Goal: Find specific page/section: Find specific page/section

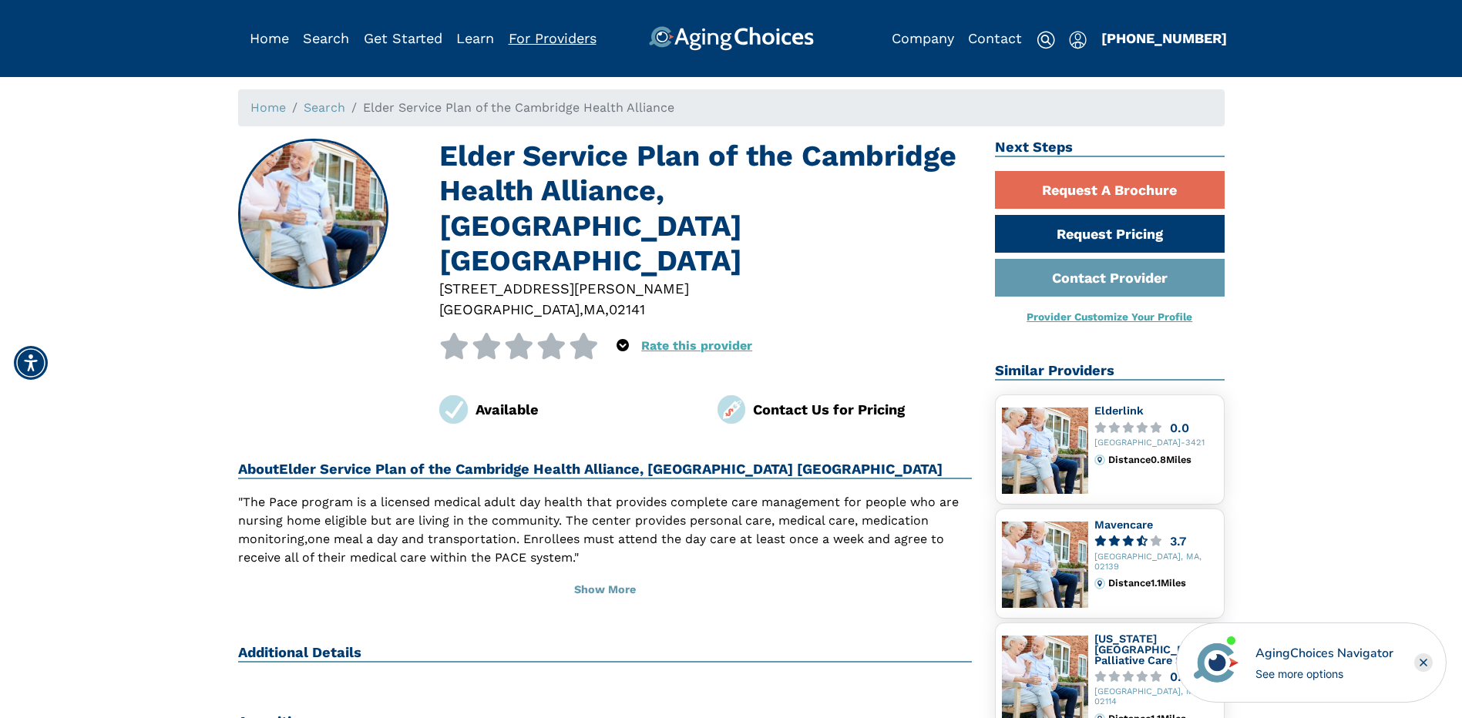
click at [568, 39] on link "For Providers" at bounding box center [553, 38] width 88 height 16
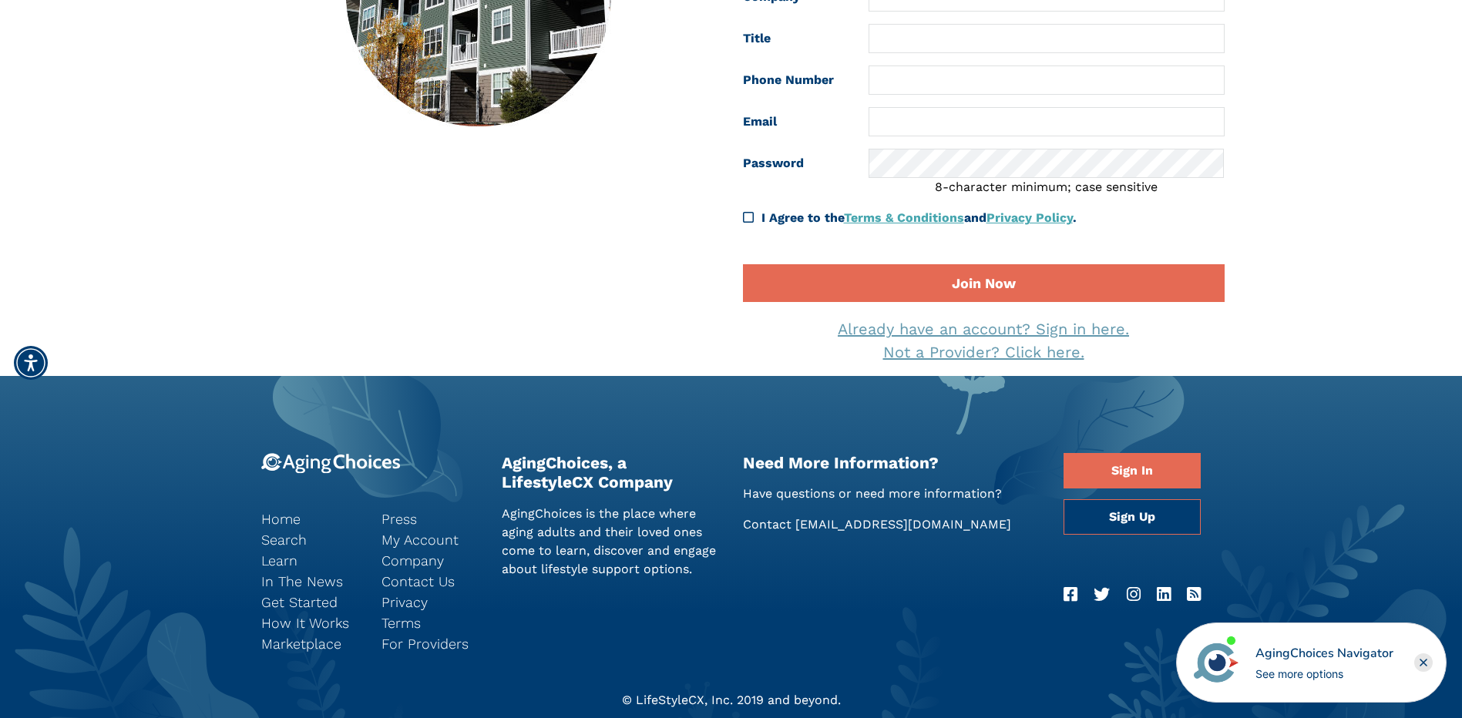
scroll to position [231, 0]
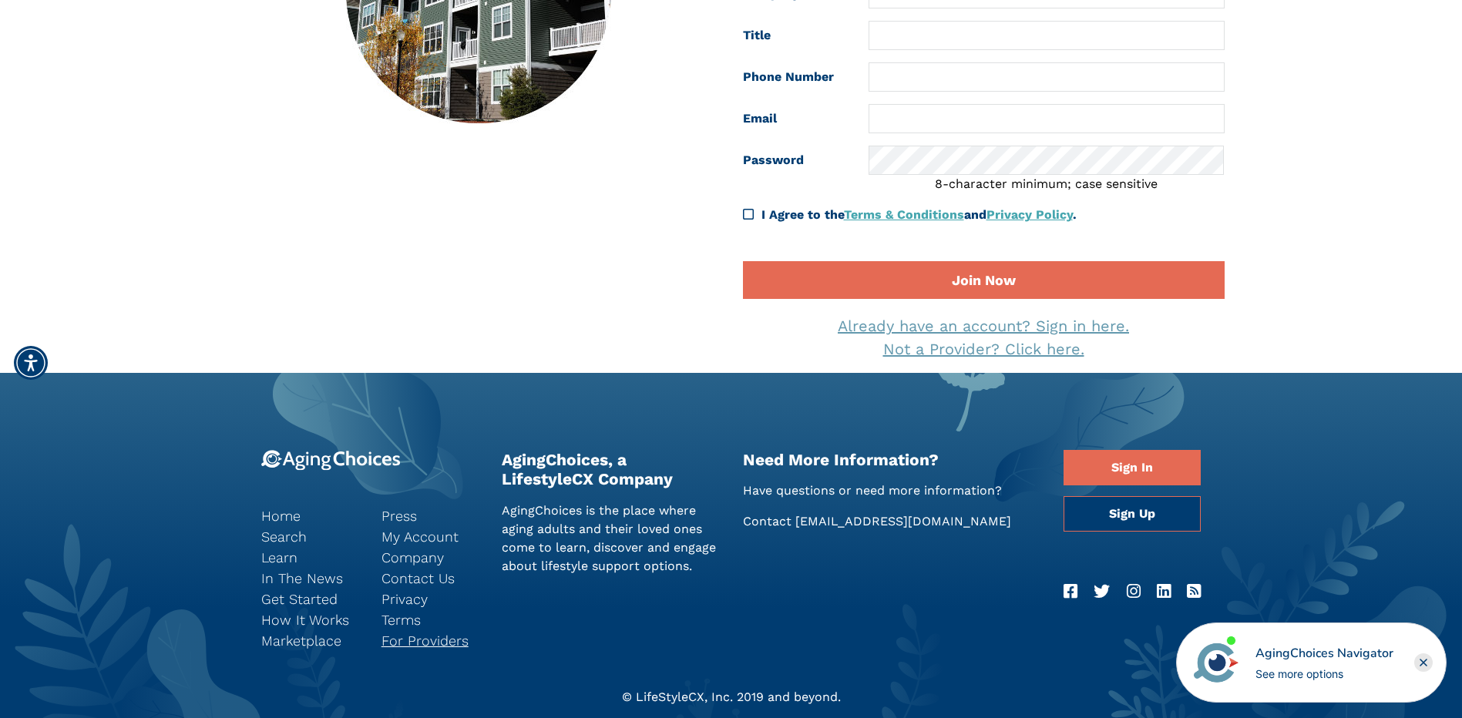
click at [435, 649] on link "For Providers" at bounding box center [430, 640] width 97 height 21
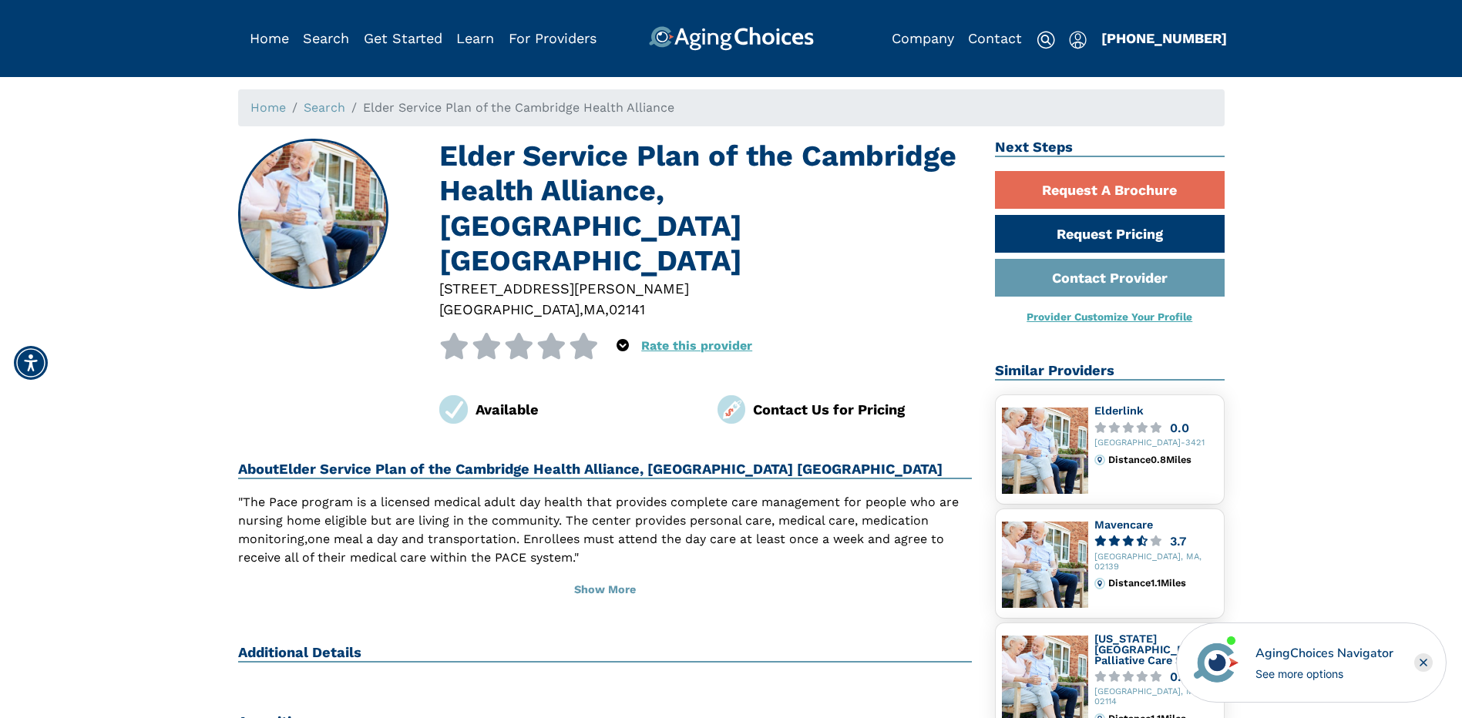
click at [546, 385] on div "Elder Service Plan of the Cambridge Health Alliance, [GEOGRAPHIC_DATA] [GEOGRAP…" at bounding box center [606, 621] width 758 height 964
